Goal: Find specific page/section: Find specific page/section

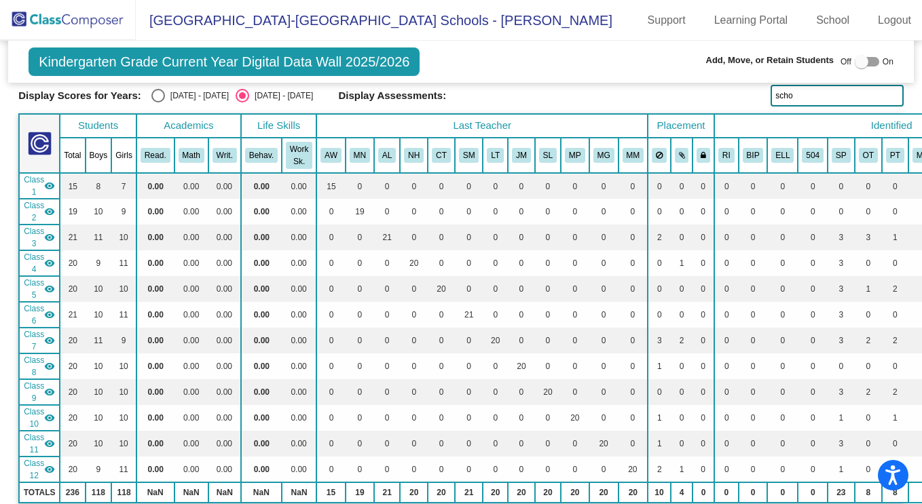
scroll to position [82, 0]
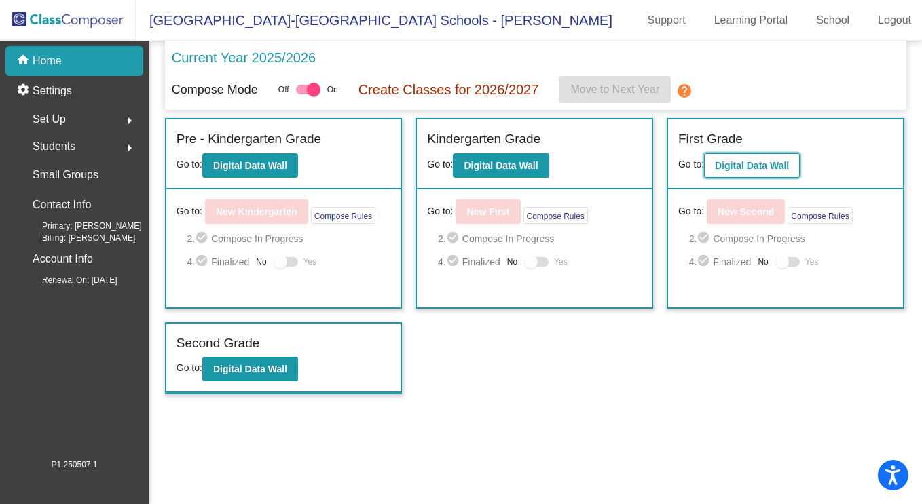
click at [762, 161] on b "Digital Data Wall" at bounding box center [752, 165] width 74 height 11
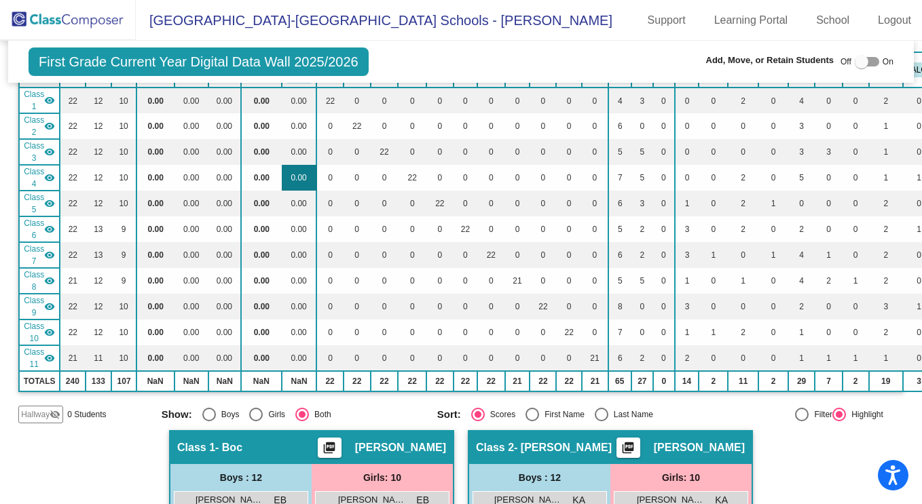
scroll to position [167, 0]
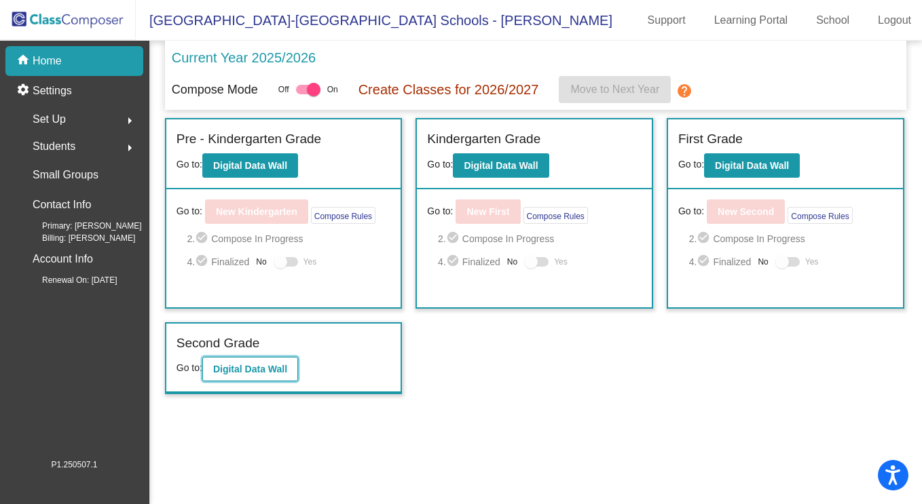
click at [255, 366] on b "Digital Data Wall" at bounding box center [250, 369] width 74 height 11
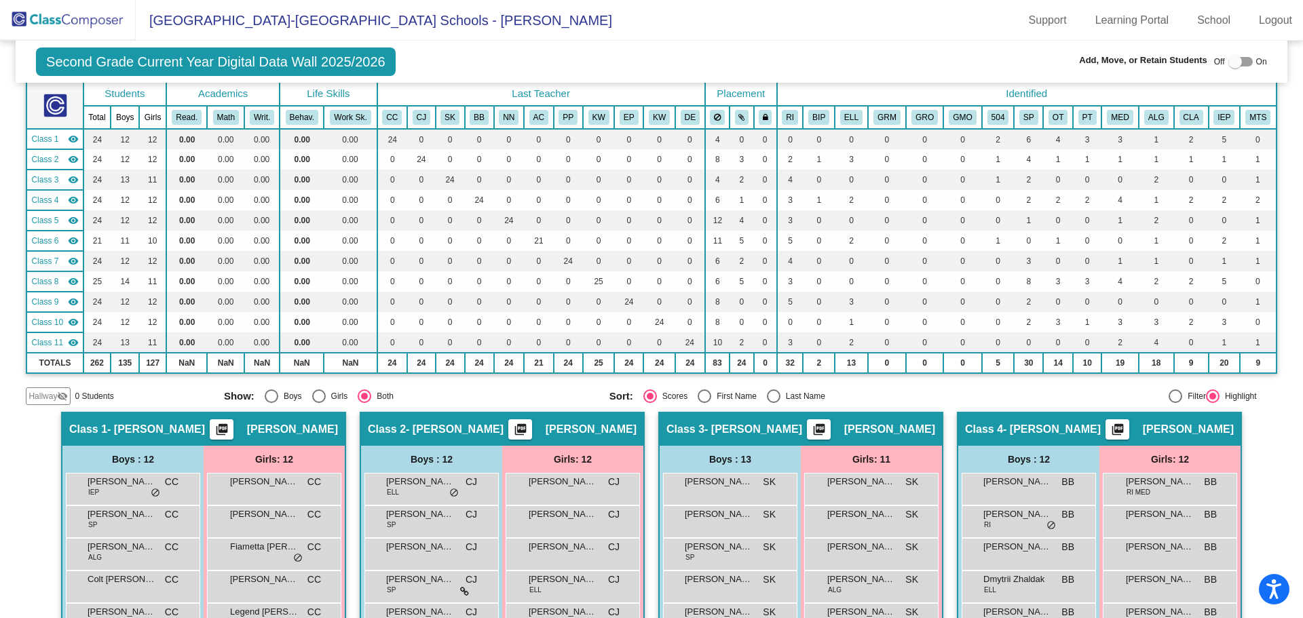
scroll to position [113, 0]
